Goal: Task Accomplishment & Management: Manage account settings

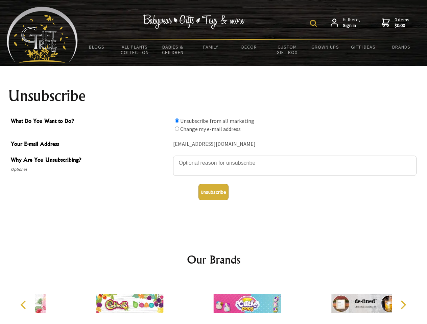
click at [314, 23] on img at bounding box center [313, 23] width 7 height 7
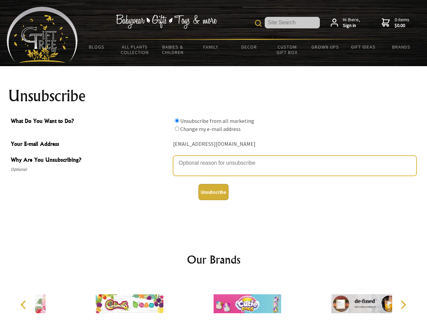
click at [214, 158] on textarea "Why Are You Unsubscribing?" at bounding box center [294, 166] width 243 height 20
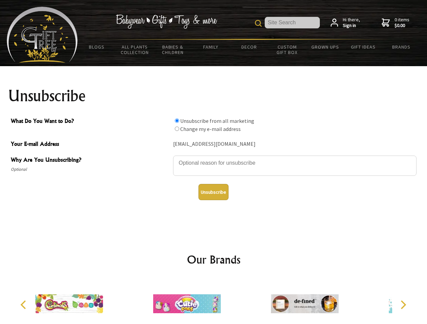
click at [177, 121] on input "What Do You Want to Do?" at bounding box center [177, 121] width 4 height 4
click at [177, 129] on input "What Do You Want to Do?" at bounding box center [177, 129] width 4 height 4
radio input "true"
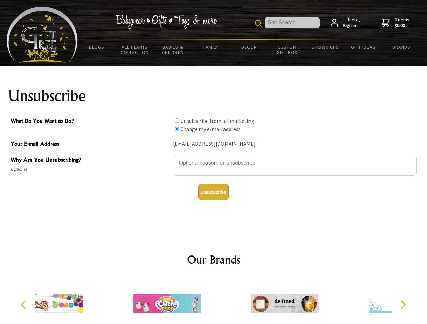
click at [213, 192] on button "Unsubscribe" at bounding box center [213, 192] width 30 height 16
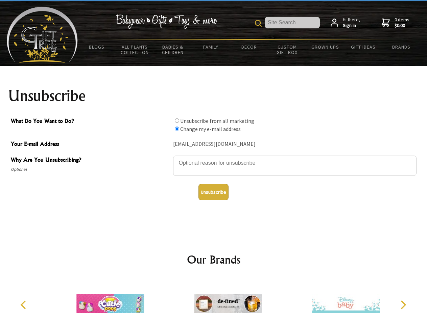
click at [214, 301] on img at bounding box center [228, 304] width 68 height 51
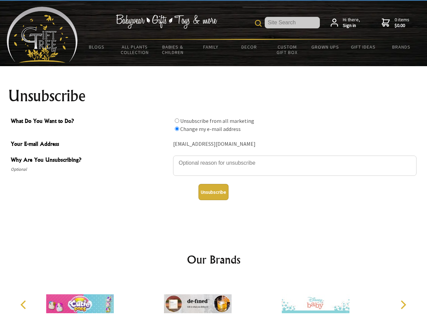
click at [24, 305] on icon "Previous" at bounding box center [24, 305] width 9 height 9
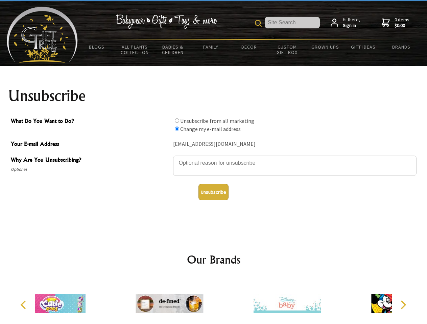
click at [403, 305] on icon "Next" at bounding box center [402, 305] width 9 height 9
